Goal: Task Accomplishment & Management: Manage account settings

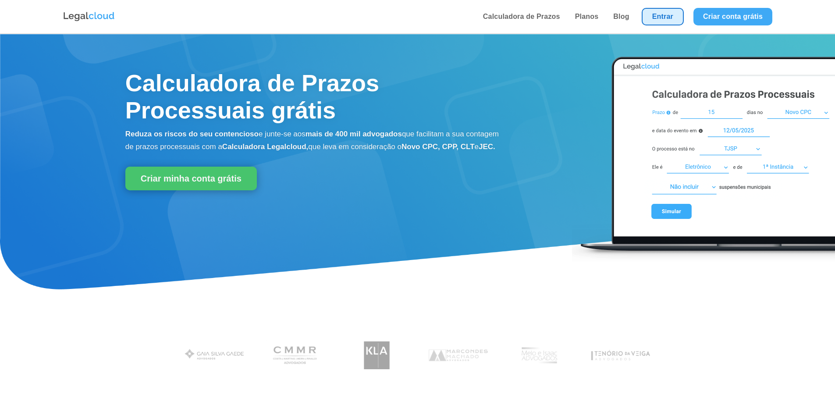
click at [652, 16] on link "Entrar" at bounding box center [662, 17] width 42 height 18
click at [664, 13] on link "Entrar" at bounding box center [662, 17] width 42 height 18
click at [664, 17] on link "Entrar" at bounding box center [662, 17] width 42 height 18
